Goal: Task Accomplishment & Management: Use online tool/utility

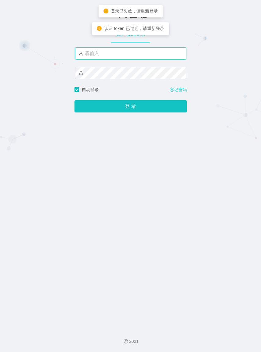
click at [106, 52] on input "text" at bounding box center [130, 53] width 111 height 12
type input "azhong02"
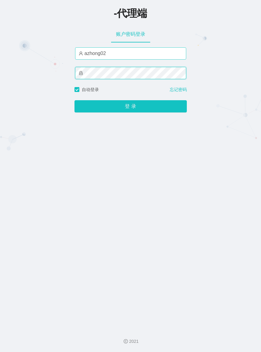
click at [75, 100] on button "登 录" at bounding box center [131, 106] width 112 height 12
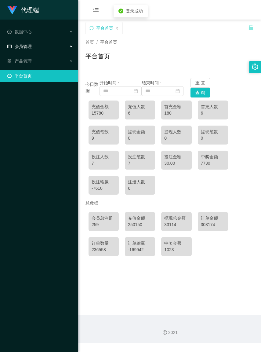
click at [27, 46] on span "会员管理" at bounding box center [19, 46] width 24 height 5
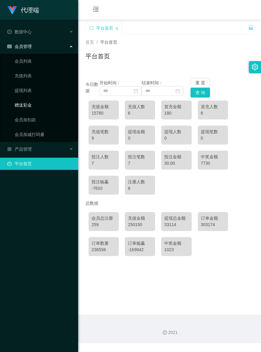
click at [29, 103] on link "赠送彩金" at bounding box center [44, 105] width 59 height 12
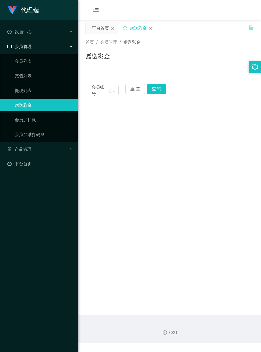
click at [201, 94] on div "会员账号： 重 置 查 询" at bounding box center [170, 90] width 168 height 13
click at [128, 90] on button "重 置" at bounding box center [136, 89] width 20 height 10
click at [129, 90] on button "重 置" at bounding box center [136, 89] width 20 height 10
click at [107, 94] on input "text" at bounding box center [112, 91] width 14 height 10
click at [105, 93] on input "text" at bounding box center [112, 91] width 14 height 10
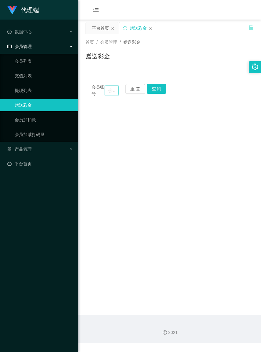
click at [105, 93] on input "text" at bounding box center [112, 91] width 14 height 10
paste input "fongng"
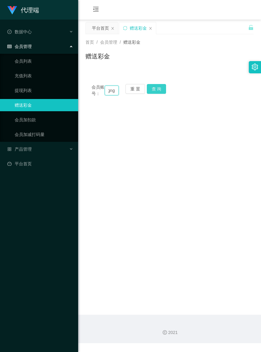
type input "fongng"
click at [155, 91] on button "查 询" at bounding box center [157, 89] width 20 height 10
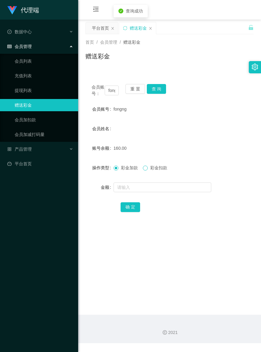
click at [145, 171] on span at bounding box center [145, 168] width 5 height 5
click at [141, 192] on input "text" at bounding box center [163, 187] width 98 height 10
type input "60"
click at [132, 212] on button "确 定" at bounding box center [131, 207] width 20 height 10
click at [129, 91] on button "重 置" at bounding box center [136, 89] width 20 height 10
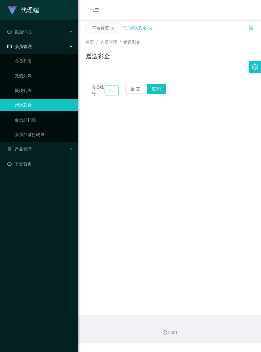
click at [107, 93] on input "text" at bounding box center [112, 91] width 14 height 10
click at [106, 93] on input "text" at bounding box center [112, 91] width 14 height 10
paste input "kikitan198"
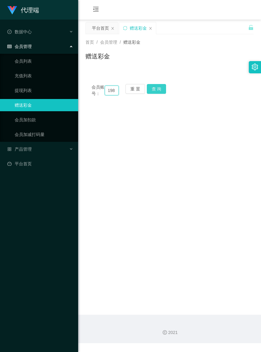
type input "kikitan198"
click at [156, 91] on button "查 询" at bounding box center [157, 89] width 20 height 10
click at [114, 94] on input "kikitan198" at bounding box center [112, 91] width 14 height 10
click at [135, 89] on button "重 置" at bounding box center [136, 89] width 20 height 10
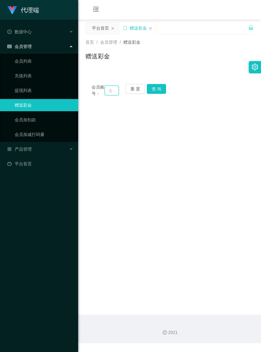
click at [106, 92] on input "text" at bounding box center [112, 91] width 14 height 10
paste input "kikitan198"
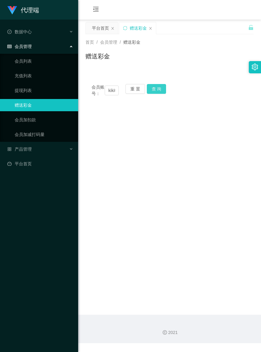
click at [160, 93] on button "查 询" at bounding box center [157, 89] width 20 height 10
click at [115, 94] on input "kikitan198" at bounding box center [112, 91] width 14 height 10
type input "an198"
click at [127, 88] on button "重 置" at bounding box center [136, 89] width 20 height 10
click at [129, 88] on button "重 置" at bounding box center [136, 89] width 20 height 10
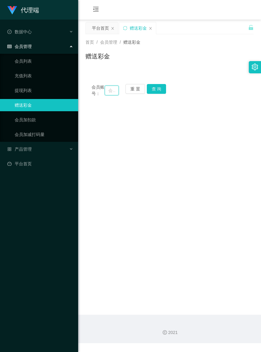
click at [107, 92] on input "text" at bounding box center [112, 91] width 14 height 10
click at [106, 93] on input "text" at bounding box center [112, 91] width 14 height 10
paste input "kikitan198"
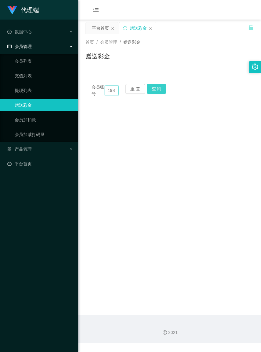
type input "kikitan198"
click at [158, 92] on button "查 询" at bounding box center [157, 89] width 20 height 10
click at [138, 88] on button "重 置" at bounding box center [136, 89] width 20 height 10
click at [106, 92] on input "text" at bounding box center [112, 91] width 14 height 10
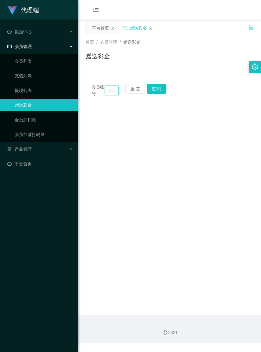
click at [106, 92] on input "text" at bounding box center [112, 91] width 14 height 10
paste input "kikitan198"
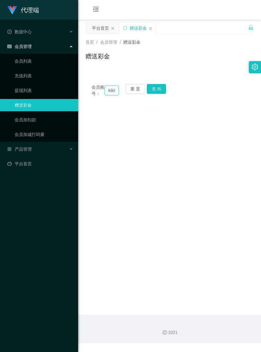
scroll to position [0, 13]
type input "kikitan198"
click at [160, 92] on button "查 询" at bounding box center [157, 89] width 20 height 10
click at [149, 29] on icon "图标: close" at bounding box center [151, 29] width 4 height 4
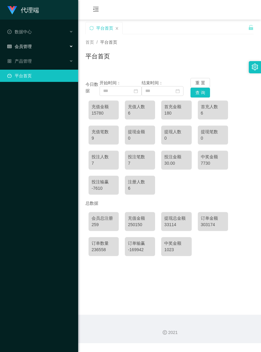
click at [36, 47] on div "会员管理" at bounding box center [39, 46] width 78 height 12
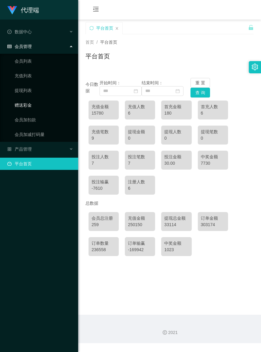
click at [29, 105] on link "赠送彩金" at bounding box center [44, 105] width 59 height 12
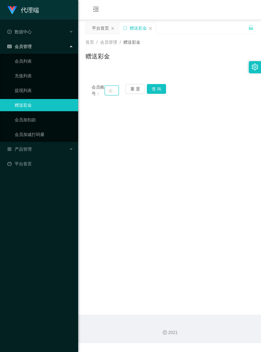
click at [108, 94] on input "text" at bounding box center [112, 91] width 14 height 10
click at [106, 93] on input "text" at bounding box center [112, 91] width 14 height 10
paste input "kikitan198"
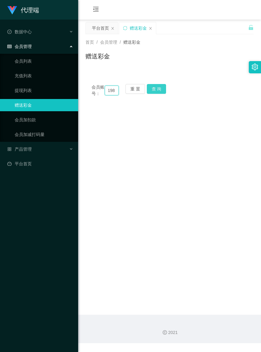
type input "kikitan198"
click at [158, 91] on button "查 询" at bounding box center [157, 89] width 20 height 10
click at [129, 88] on button "重 置" at bounding box center [136, 89] width 20 height 10
click at [107, 92] on input "text" at bounding box center [112, 91] width 14 height 10
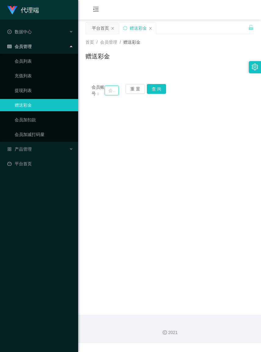
click at [106, 93] on input "text" at bounding box center [112, 91] width 14 height 10
paste input "kikitan198"
type input "kikitan198"
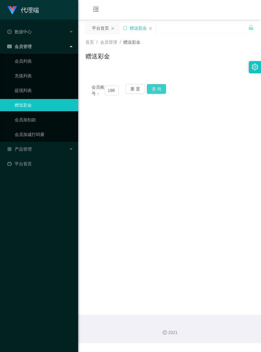
click at [152, 91] on button "查 询" at bounding box center [157, 89] width 20 height 10
click at [136, 86] on button "重 置" at bounding box center [136, 89] width 20 height 10
click at [108, 92] on input "text" at bounding box center [112, 91] width 14 height 10
click at [107, 94] on input "text" at bounding box center [112, 91] width 14 height 10
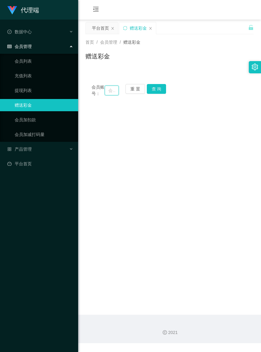
paste input "kikitan198"
type input "kikitan198"
click at [154, 90] on button "查 询" at bounding box center [157, 89] width 20 height 10
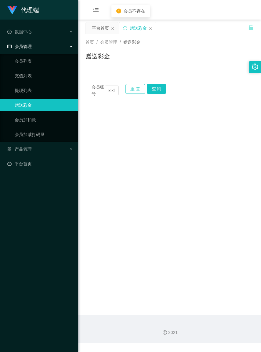
click at [134, 90] on button "重 置" at bounding box center [136, 89] width 20 height 10
click at [137, 88] on button "重 置" at bounding box center [136, 89] width 20 height 10
click at [108, 93] on input "text" at bounding box center [112, 91] width 14 height 10
click at [107, 92] on input "text" at bounding box center [112, 91] width 14 height 10
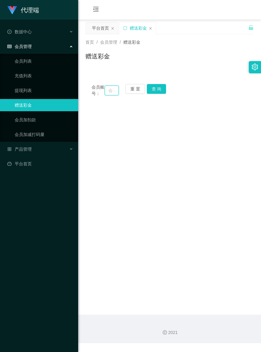
paste input "kikitan198"
type input "kikitan198"
click at [157, 92] on button "查 询" at bounding box center [157, 89] width 20 height 10
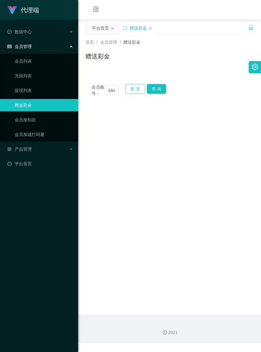
click at [136, 88] on button "重 置" at bounding box center [136, 89] width 20 height 10
click at [106, 94] on input "text" at bounding box center [112, 91] width 14 height 10
click at [107, 93] on input "text" at bounding box center [112, 91] width 14 height 10
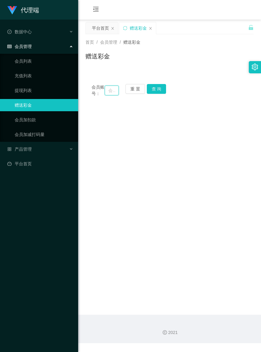
click at [107, 93] on input "text" at bounding box center [112, 91] width 14 height 10
click at [131, 88] on button "重 置" at bounding box center [136, 89] width 20 height 10
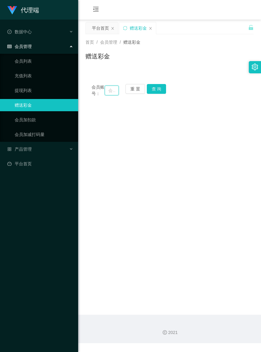
click at [106, 92] on input "text" at bounding box center [112, 91] width 14 height 10
click at [106, 95] on input "text" at bounding box center [112, 91] width 14 height 10
click at [106, 94] on input "text" at bounding box center [112, 91] width 14 height 10
paste input "kikitan198"
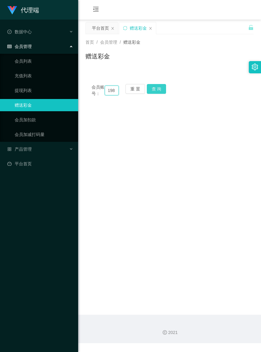
type input "kikitan198"
click at [156, 86] on button "查 询" at bounding box center [157, 89] width 20 height 10
click at [138, 86] on button "重 置" at bounding box center [136, 89] width 20 height 10
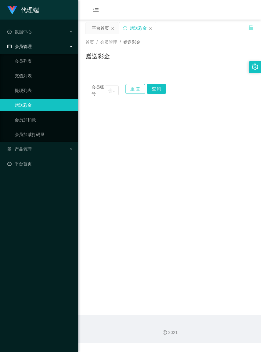
click at [138, 86] on button "重 置" at bounding box center [136, 89] width 20 height 10
click at [108, 92] on input "text" at bounding box center [112, 91] width 14 height 10
paste input "kikitan198"
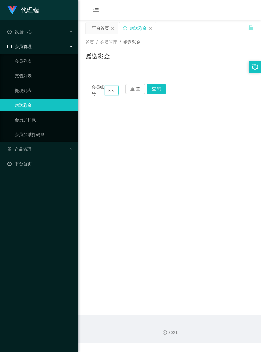
scroll to position [0, 13]
type input "kikitan198"
click at [162, 90] on button "查 询" at bounding box center [157, 89] width 20 height 10
click at [161, 84] on button "查 询" at bounding box center [157, 89] width 20 height 10
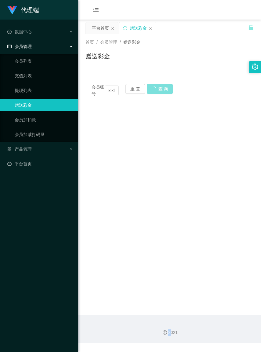
click at [161, 84] on div "会员账号： kikitan198 重 置 查 询" at bounding box center [170, 90] width 168 height 13
click at [161, 85] on button "查 询" at bounding box center [157, 89] width 20 height 10
click at [161, 86] on div "会员账号： kikitan198 重 置 查 询" at bounding box center [170, 90] width 168 height 13
click at [135, 89] on button "重 置" at bounding box center [136, 89] width 20 height 10
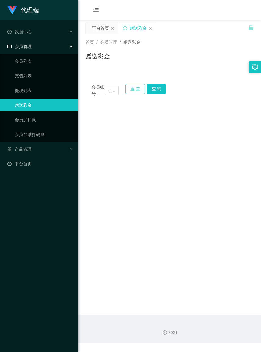
click at [134, 90] on button "重 置" at bounding box center [136, 89] width 20 height 10
click at [108, 94] on input "text" at bounding box center [112, 91] width 14 height 10
click at [105, 92] on input "text" at bounding box center [112, 91] width 14 height 10
paste input "Torochang"
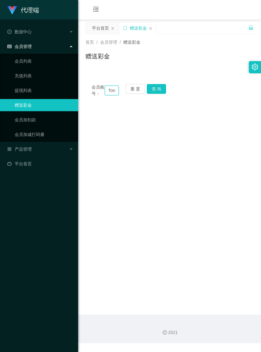
scroll to position [0, 14]
type input "Torochang"
click at [158, 94] on button "查 询" at bounding box center [157, 89] width 20 height 10
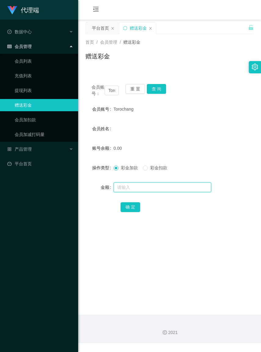
click at [130, 192] on input "text" at bounding box center [163, 187] width 98 height 10
type input "100"
click at [132, 212] on button "确 定" at bounding box center [131, 207] width 20 height 10
